Goal: Find specific page/section: Find specific page/section

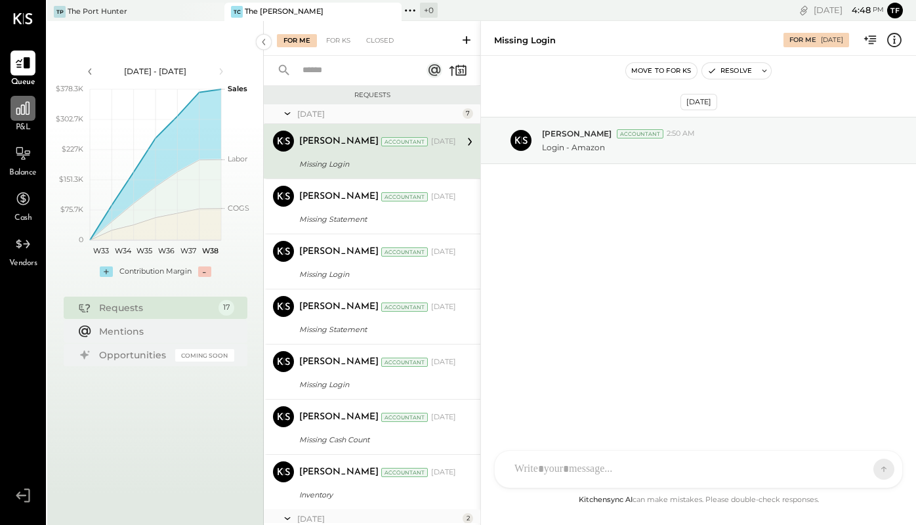
click at [23, 113] on icon at bounding box center [22, 108] width 17 height 17
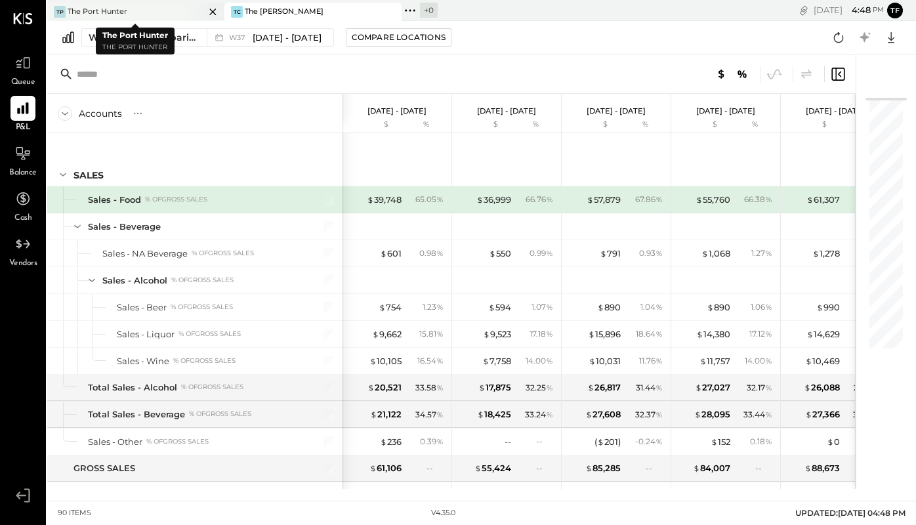
click at [145, 12] on div "TP The Port Hunter" at bounding box center [125, 12] width 157 height 12
